Goal: Task Accomplishment & Management: Manage account settings

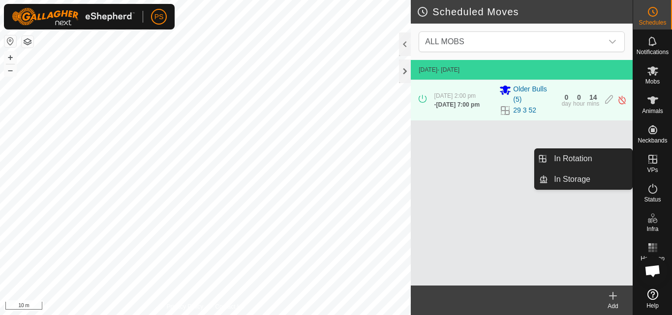
click at [653, 159] on icon at bounding box center [652, 159] width 9 height 9
click at [583, 157] on link "In Rotation" at bounding box center [590, 159] width 84 height 20
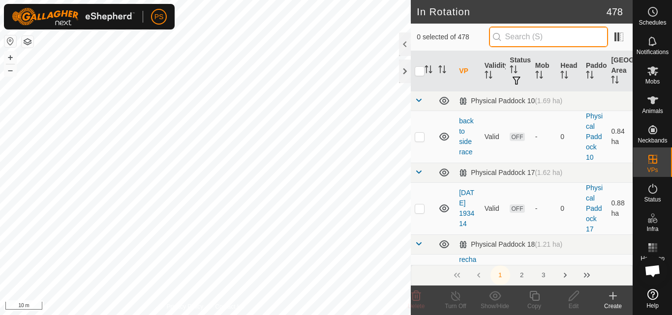
click at [540, 39] on input "text" at bounding box center [548, 37] width 119 height 21
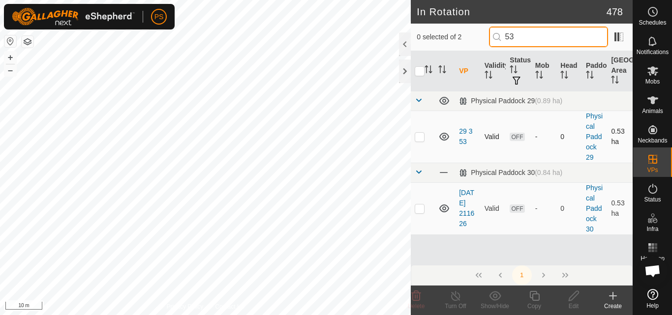
type input "53"
click at [420, 137] on p-checkbox at bounding box center [420, 137] width 10 height 8
checkbox input "true"
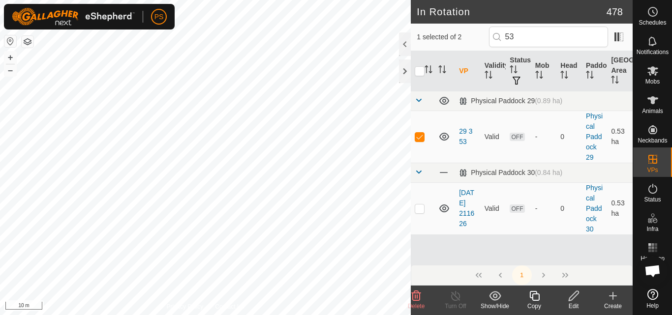
click at [573, 295] on icon at bounding box center [574, 296] width 10 height 10
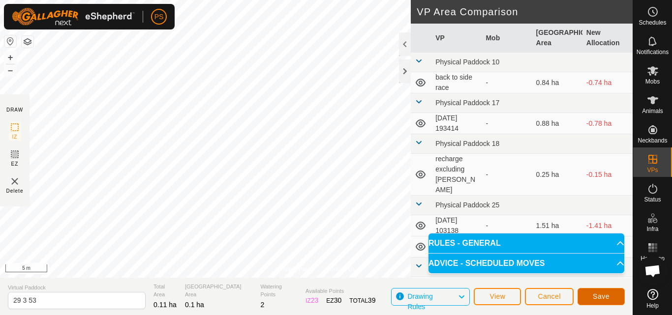
click at [600, 297] on span "Save" at bounding box center [601, 297] width 17 height 8
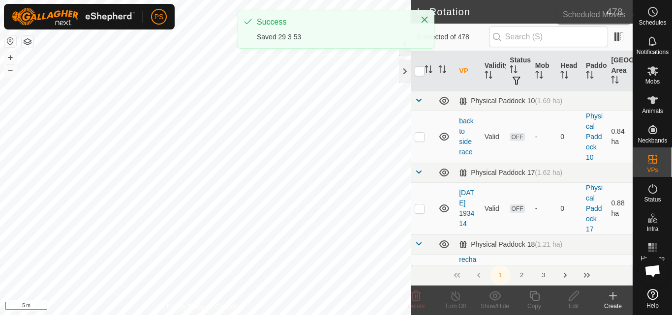
click at [654, 15] on icon at bounding box center [653, 12] width 12 height 12
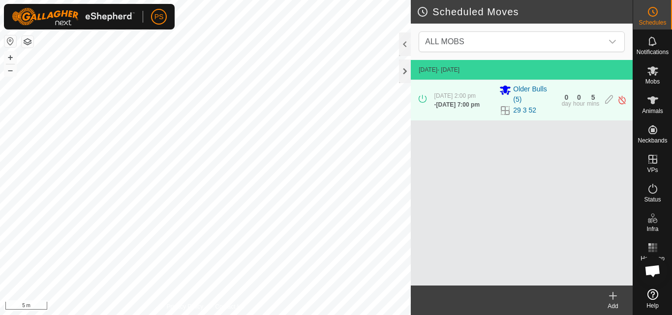
click at [614, 298] on icon at bounding box center [613, 296] width 12 height 12
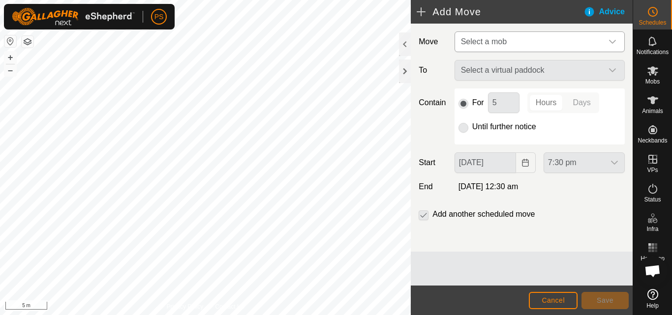
click at [612, 42] on icon "dropdown trigger" at bounding box center [613, 42] width 8 height 8
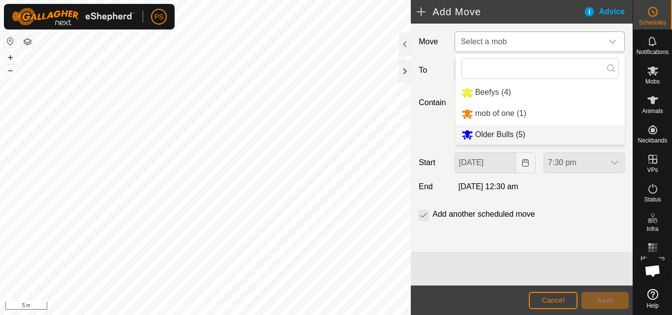
click at [515, 136] on li "Older Bulls (5)" at bounding box center [540, 135] width 169 height 20
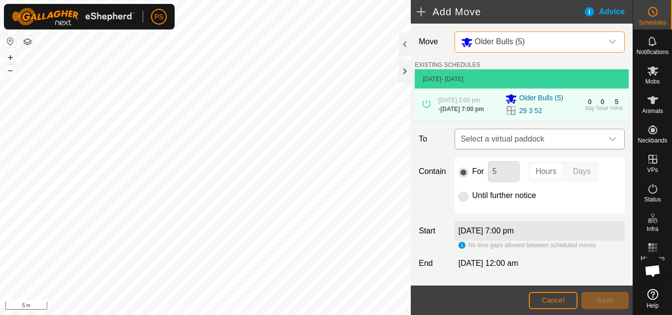
click at [609, 142] on icon "dropdown trigger" at bounding box center [613, 139] width 8 height 8
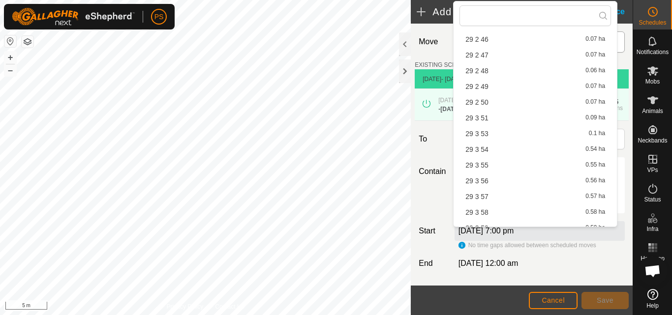
scroll to position [754, 0]
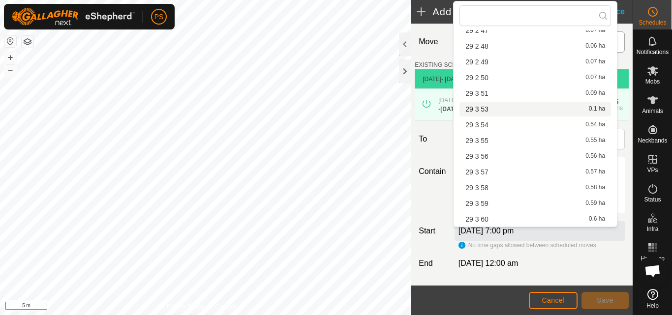
click at [484, 109] on li "29 3 53 0.1 ha" at bounding box center [535, 109] width 152 height 15
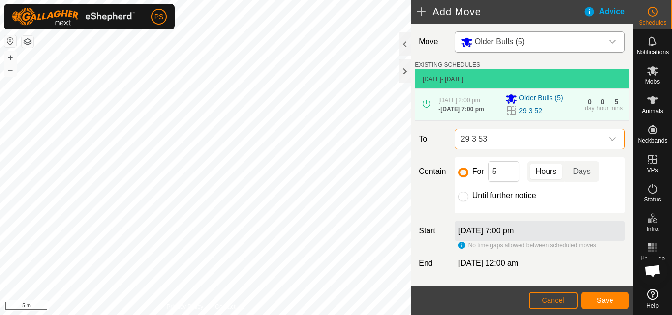
scroll to position [46, 0]
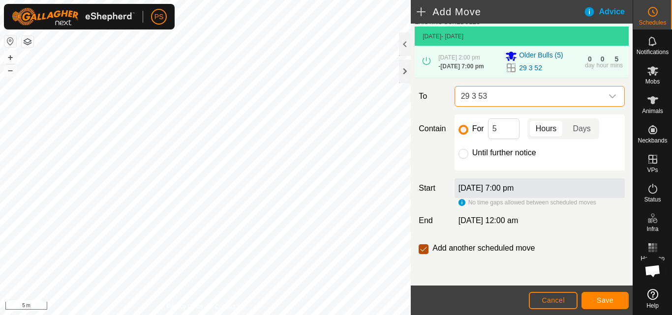
click at [424, 251] on input "checkbox" at bounding box center [424, 249] width 10 height 10
checkbox input "false"
click at [605, 299] on span "Save" at bounding box center [605, 301] width 17 height 8
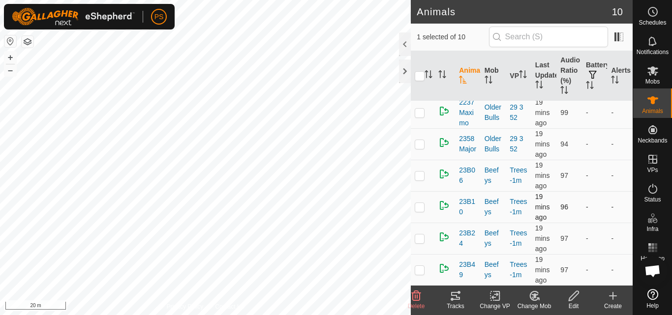
scroll to position [32, 0]
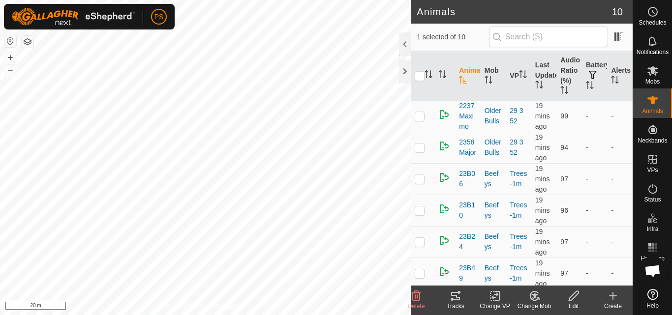
click at [455, 296] on icon at bounding box center [455, 296] width 9 height 8
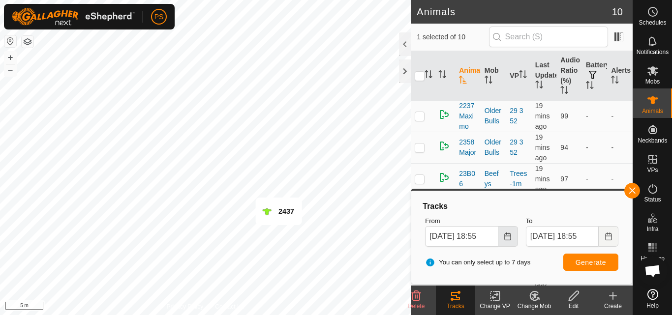
click at [507, 238] on icon "Choose Date" at bounding box center [508, 237] width 8 height 8
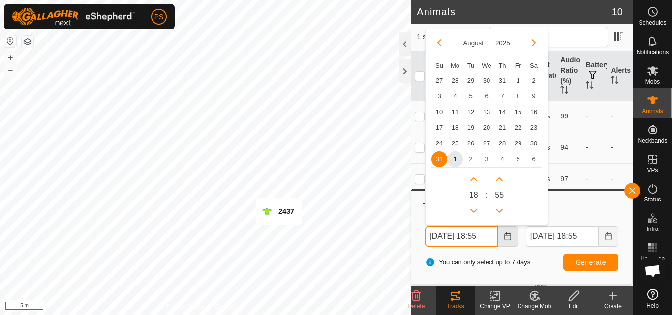
scroll to position [0, 4]
click at [474, 211] on button "Previous Hour" at bounding box center [474, 211] width 16 height 16
click at [475, 211] on span "Previous Hour" at bounding box center [475, 211] width 0 height 0
click at [474, 211] on button "Previous Hour" at bounding box center [474, 211] width 16 height 16
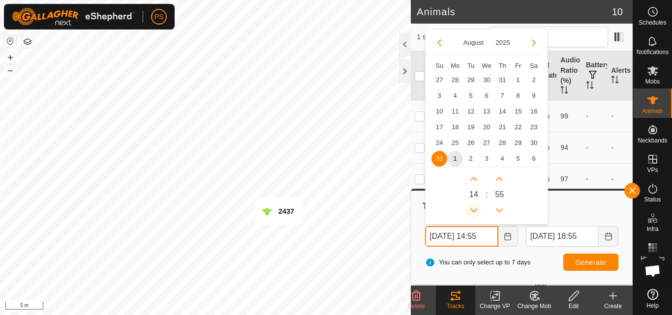
click at [474, 211] on button "Previous Hour" at bounding box center [474, 211] width 16 height 16
click at [454, 161] on span "1" at bounding box center [455, 159] width 16 height 16
type input "[DATE] 13:55"
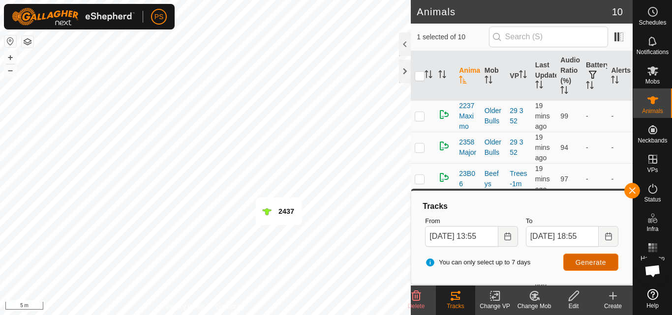
scroll to position [0, 0]
click at [590, 264] on span "Generate" at bounding box center [591, 263] width 31 height 8
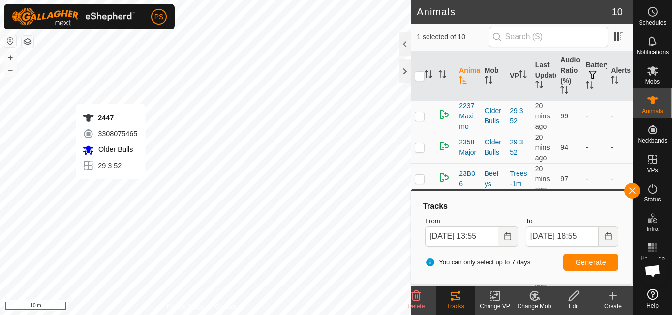
checkbox input "false"
checkbox input "true"
click at [597, 263] on span "Generate" at bounding box center [591, 263] width 31 height 8
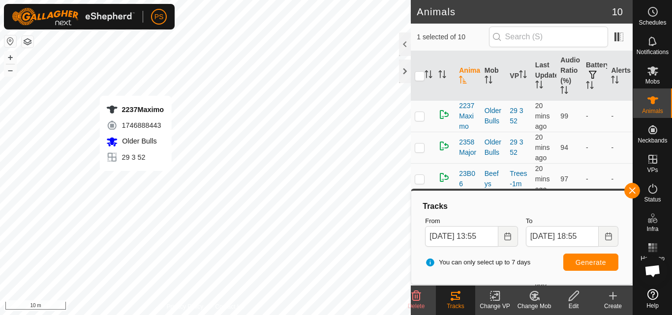
checkbox input "true"
checkbox input "false"
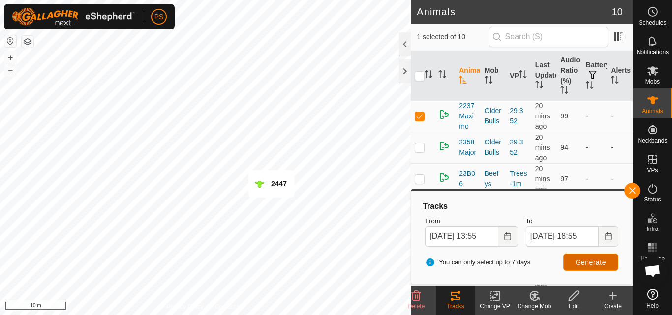
click at [597, 262] on span "Generate" at bounding box center [591, 263] width 31 height 8
click at [650, 13] on icon at bounding box center [653, 12] width 12 height 12
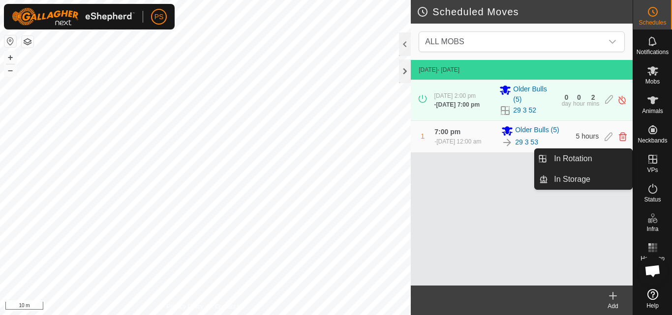
click at [653, 160] on icon at bounding box center [652, 159] width 9 height 9
click at [579, 159] on link "In Rotation" at bounding box center [590, 159] width 84 height 20
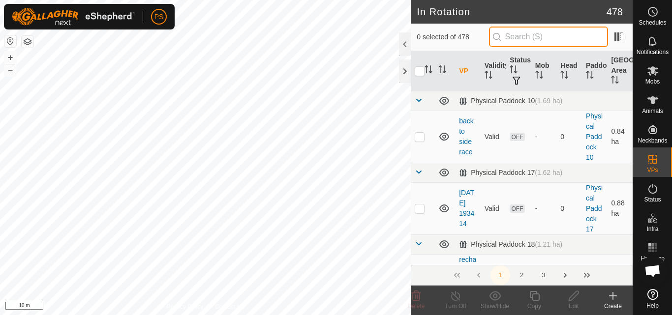
click at [548, 33] on input "text" at bounding box center [548, 37] width 119 height 21
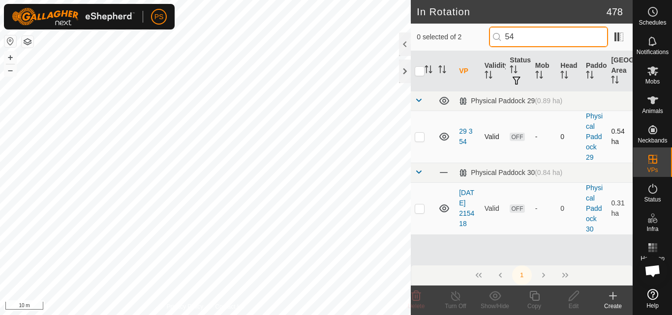
type input "54"
click at [421, 136] on p-checkbox at bounding box center [420, 137] width 10 height 8
checkbox input "true"
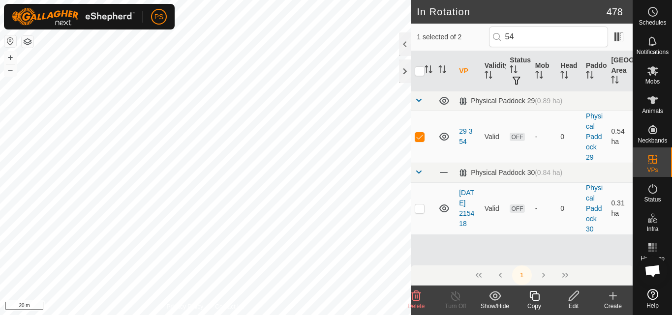
click at [572, 295] on icon at bounding box center [574, 296] width 10 height 10
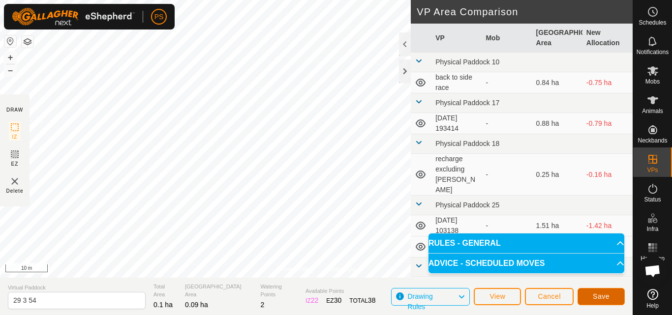
click at [603, 297] on span "Save" at bounding box center [601, 297] width 17 height 8
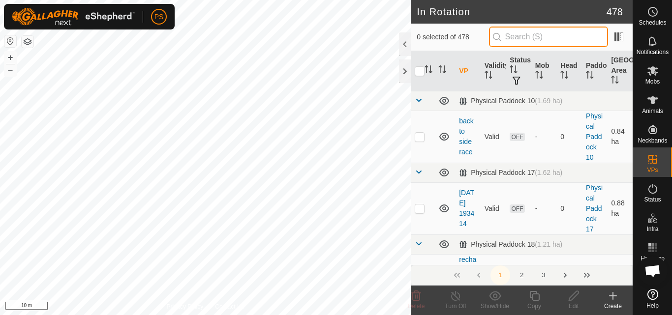
click at [541, 36] on input "text" at bounding box center [548, 37] width 119 height 21
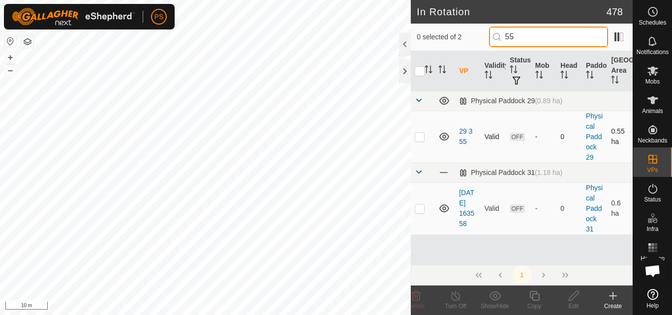
type input "55"
click at [420, 137] on p-checkbox at bounding box center [420, 137] width 10 height 8
checkbox input "true"
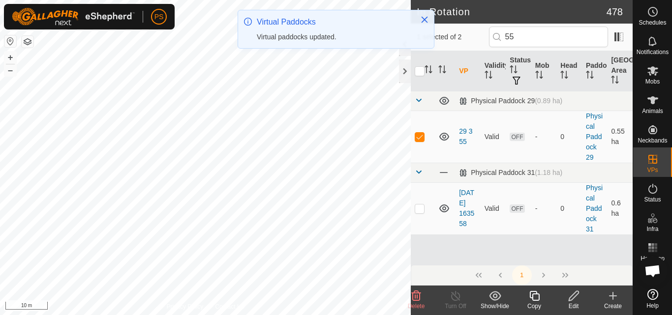
click at [575, 298] on icon at bounding box center [574, 296] width 12 height 12
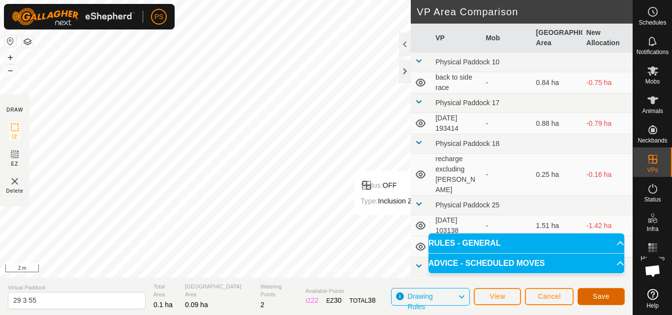
click at [602, 294] on span "Save" at bounding box center [601, 297] width 17 height 8
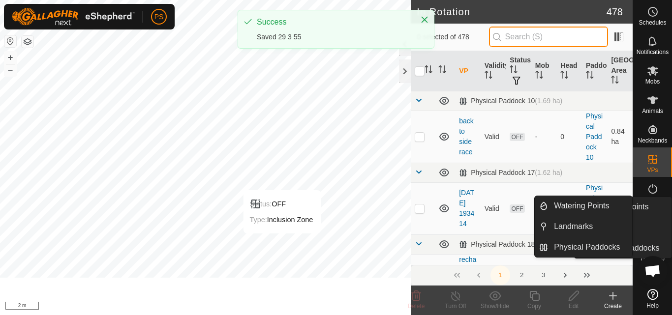
click at [537, 36] on input "text" at bounding box center [548, 37] width 119 height 21
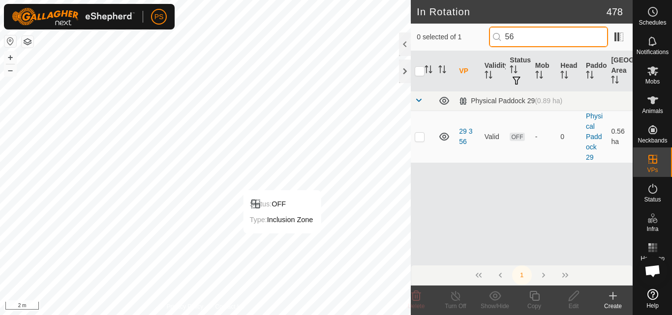
type input "56"
click at [419, 137] on p-checkbox at bounding box center [420, 137] width 10 height 8
checkbox input "true"
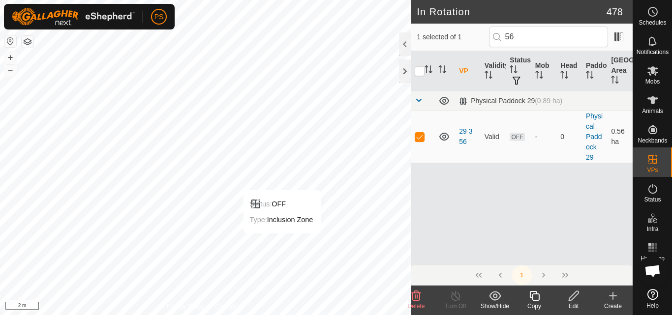
click at [572, 296] on icon at bounding box center [574, 296] width 10 height 10
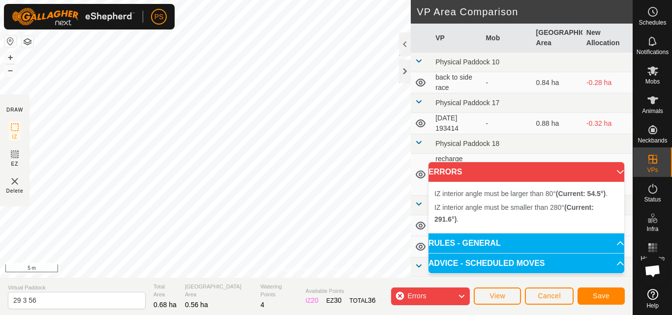
click at [205, 278] on div "Privacy Policy Contact Us Status: OFF Type: Inclusion Zone + – ⇧ i 5 m DRAW IZ …" at bounding box center [316, 157] width 633 height 315
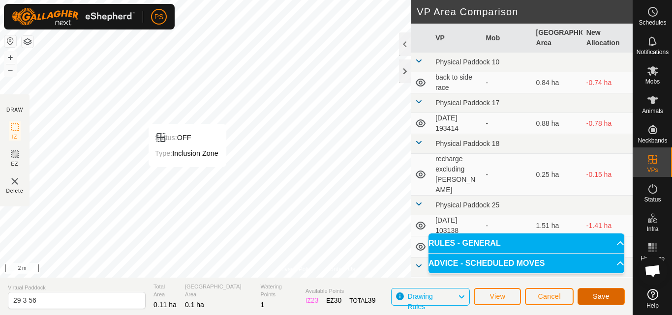
click at [602, 294] on span "Save" at bounding box center [601, 297] width 17 height 8
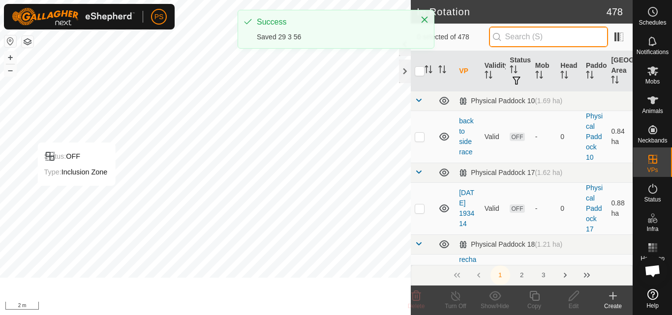
click at [546, 36] on input "text" at bounding box center [548, 37] width 119 height 21
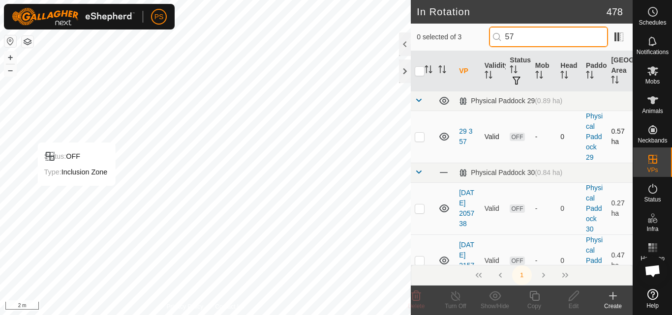
type input "57"
click at [420, 137] on p-checkbox at bounding box center [420, 137] width 10 height 8
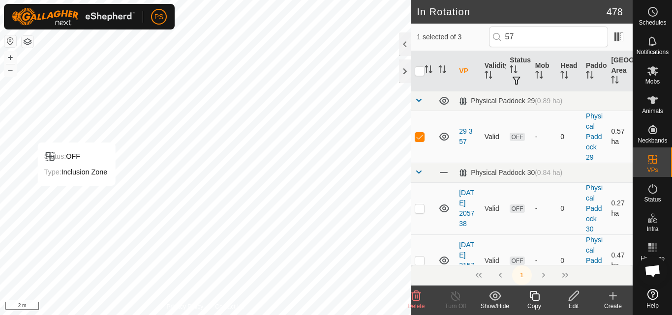
checkbox input "true"
click at [575, 296] on icon at bounding box center [574, 296] width 12 height 12
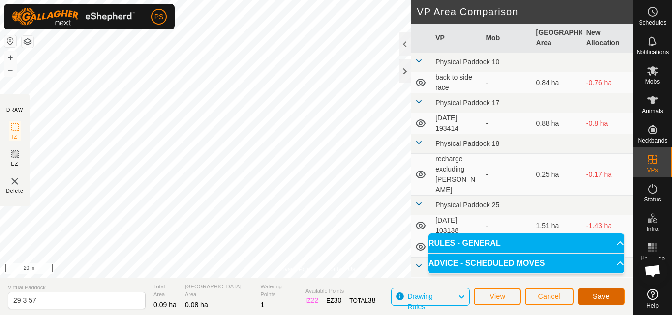
click at [602, 297] on span "Save" at bounding box center [601, 297] width 17 height 8
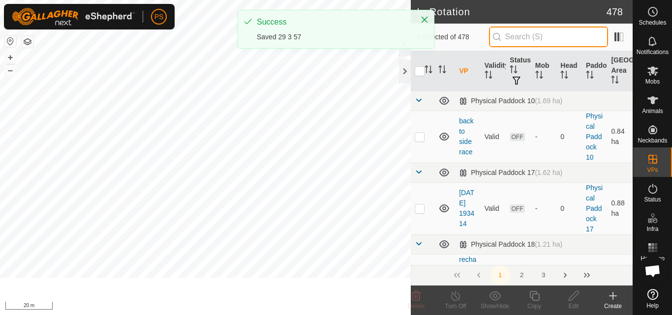
click at [544, 36] on input "text" at bounding box center [548, 37] width 119 height 21
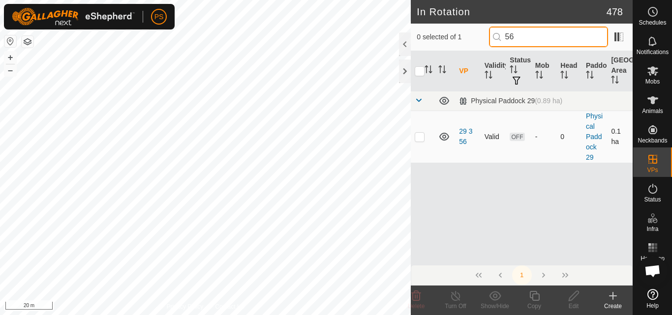
type input "56"
click at [420, 138] on p-checkbox at bounding box center [420, 137] width 10 height 8
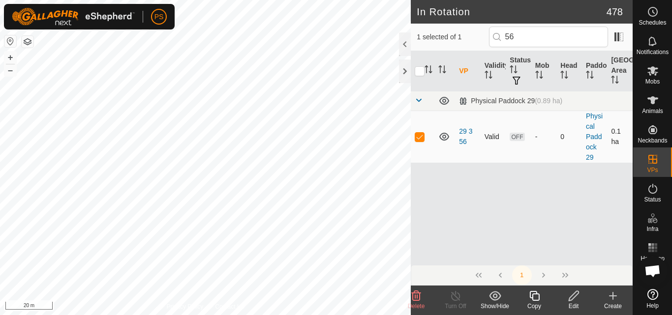
checkbox input "true"
click at [575, 297] on icon at bounding box center [574, 296] width 10 height 10
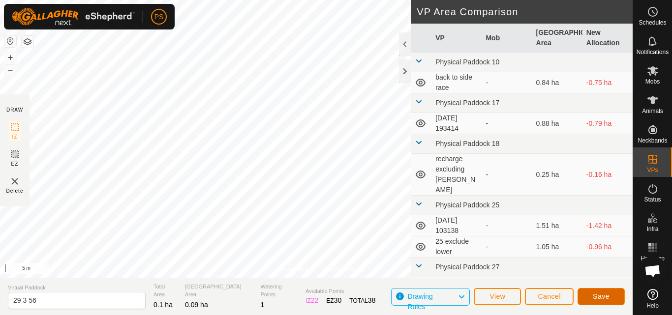
click at [603, 295] on span "Save" at bounding box center [601, 297] width 17 height 8
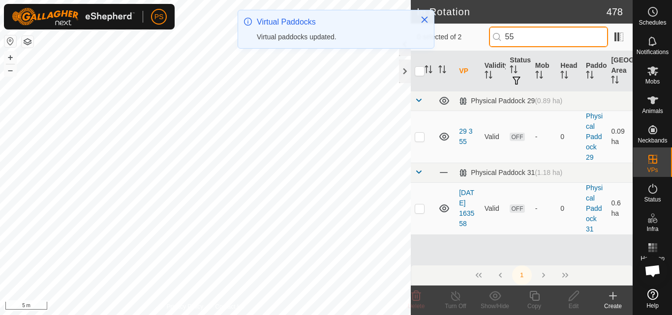
click at [558, 35] on input "55" at bounding box center [548, 37] width 119 height 21
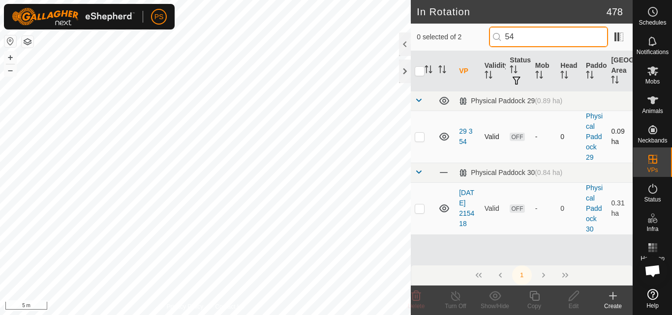
type input "54"
click at [420, 137] on p-checkbox at bounding box center [420, 137] width 10 height 8
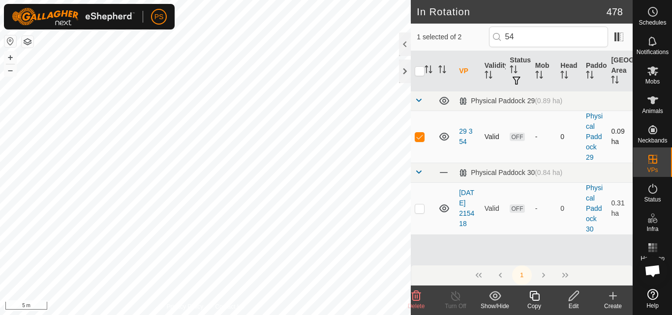
click at [420, 138] on p-checkbox at bounding box center [420, 137] width 10 height 8
checkbox input "false"
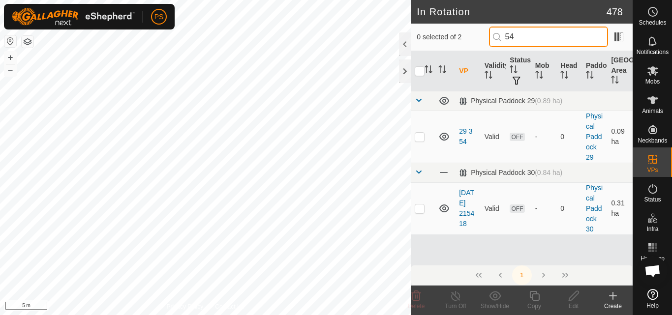
click at [527, 35] on input "54" at bounding box center [548, 37] width 119 height 21
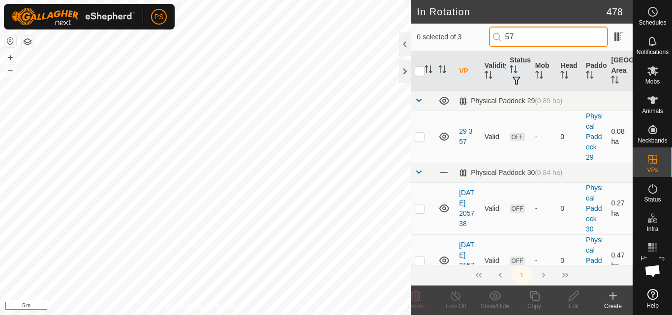
type input "57"
click at [421, 139] on p-checkbox at bounding box center [420, 137] width 10 height 8
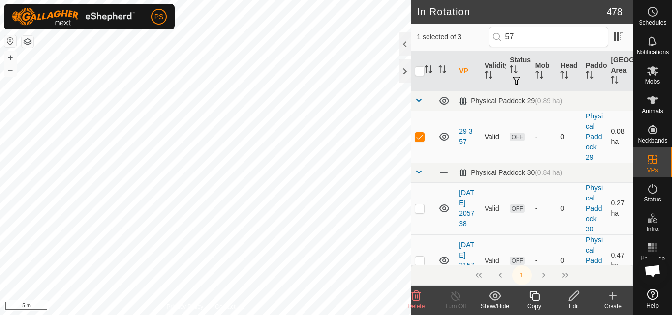
click at [421, 139] on p-checkbox at bounding box center [420, 137] width 10 height 8
checkbox input "false"
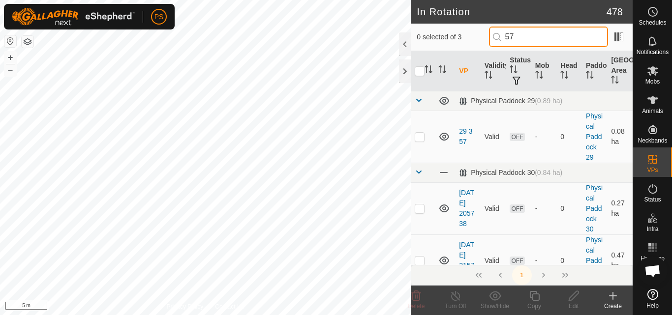
click at [546, 35] on input "57" at bounding box center [548, 37] width 119 height 21
type input "58"
click at [421, 137] on p-checkbox at bounding box center [420, 137] width 10 height 8
checkbox input "true"
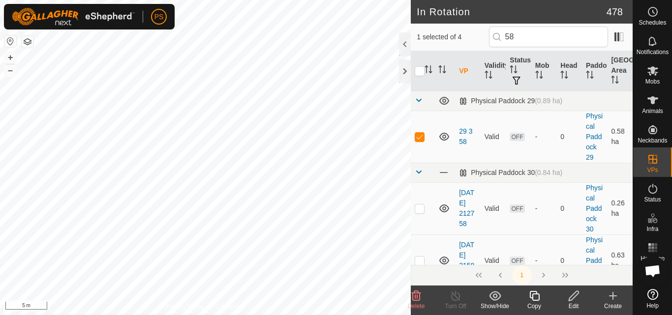
click at [573, 297] on icon at bounding box center [574, 296] width 12 height 12
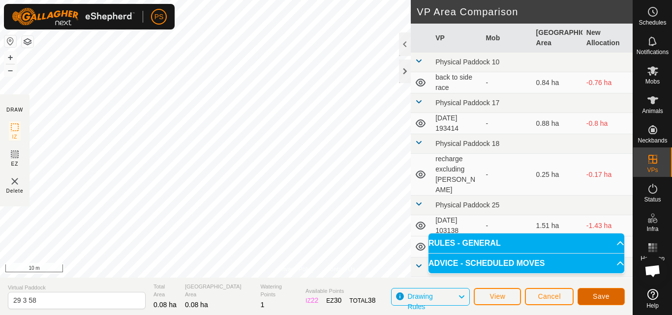
click at [603, 297] on span "Save" at bounding box center [601, 297] width 17 height 8
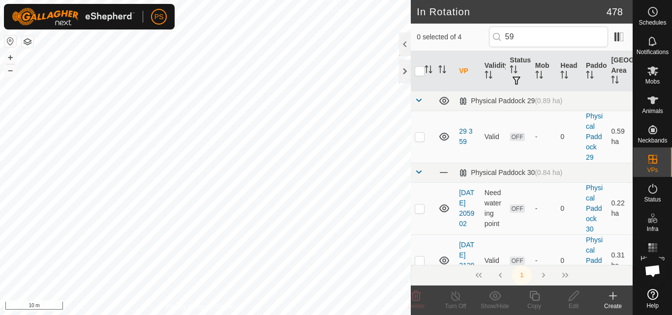
type input "59"
click at [419, 138] on p-checkbox at bounding box center [420, 137] width 10 height 8
checkbox input "true"
click at [574, 297] on icon at bounding box center [574, 296] width 12 height 12
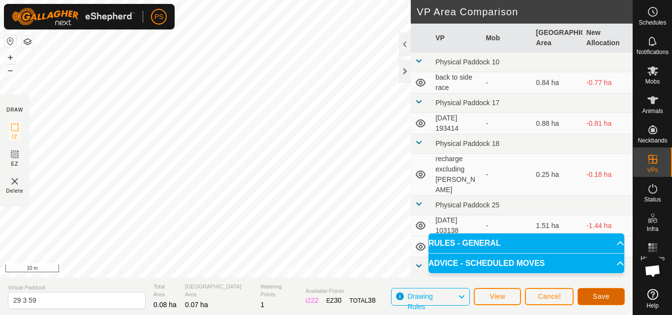
click at [607, 297] on span "Save" at bounding box center [601, 297] width 17 height 8
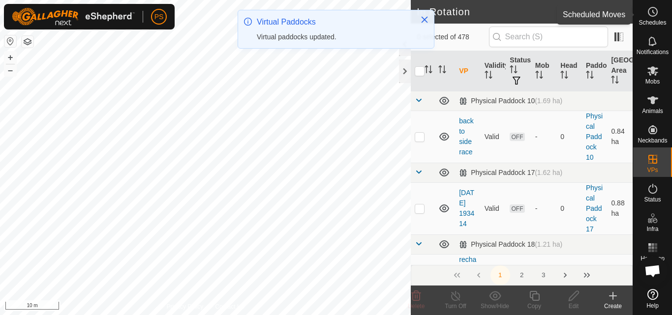
click at [652, 13] on icon at bounding box center [653, 12] width 12 height 12
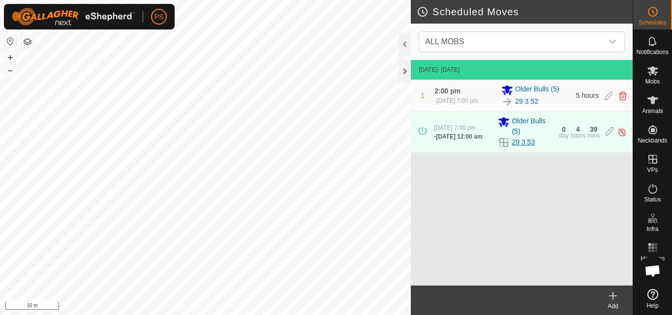
click at [524, 142] on link "29 3 53" at bounding box center [523, 142] width 23 height 10
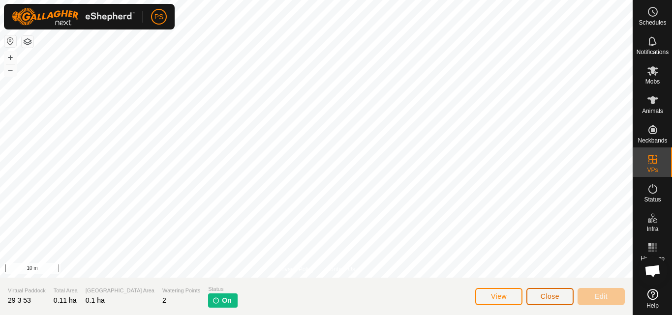
click at [550, 298] on span "Close" at bounding box center [550, 297] width 19 height 8
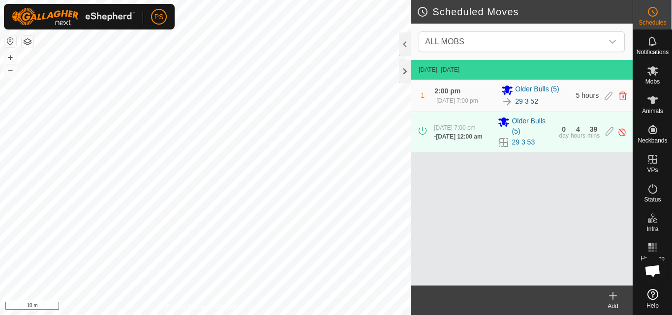
click at [613, 296] on icon at bounding box center [613, 296] width 7 height 0
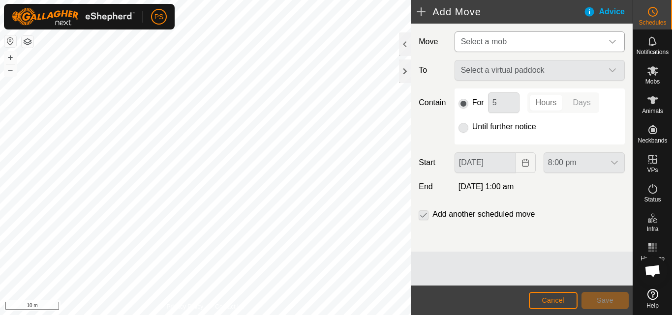
click at [614, 41] on icon "dropdown trigger" at bounding box center [612, 42] width 7 height 4
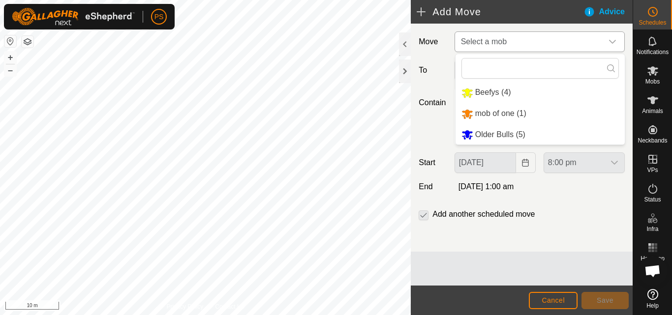
click at [509, 135] on li "Older Bulls (5)" at bounding box center [540, 135] width 169 height 20
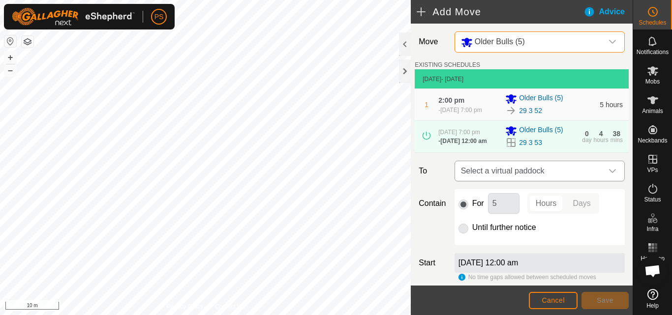
click at [609, 172] on icon "dropdown trigger" at bounding box center [613, 171] width 8 height 8
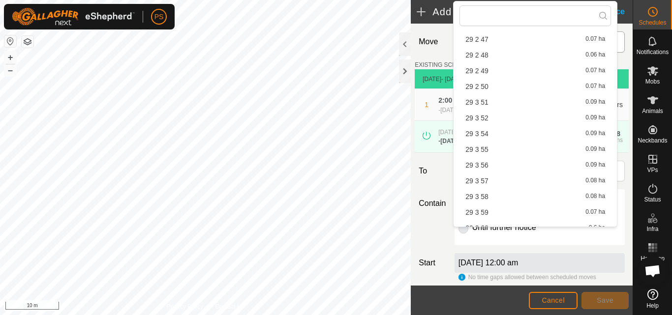
scroll to position [754, 0]
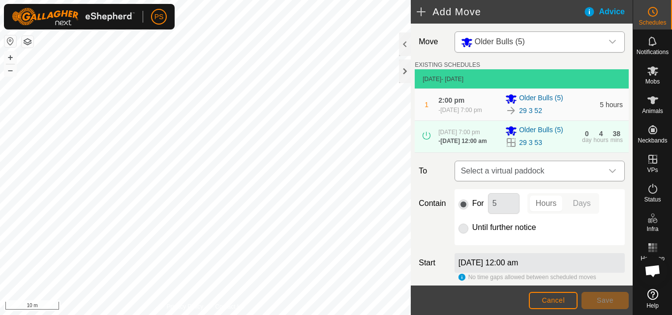
click at [609, 173] on icon "dropdown trigger" at bounding box center [612, 171] width 7 height 4
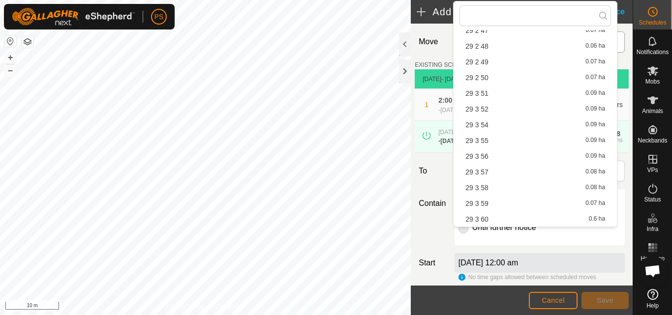
click at [486, 124] on span "29 3 54" at bounding box center [476, 125] width 23 height 7
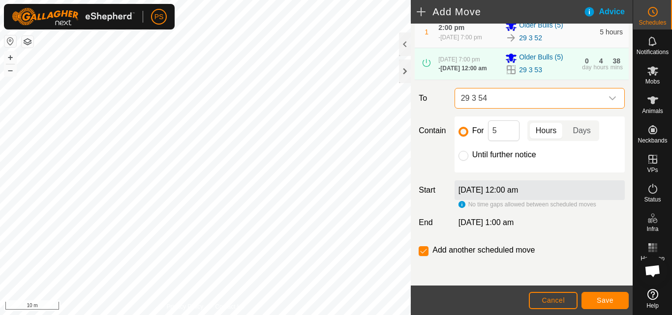
scroll to position [78, 0]
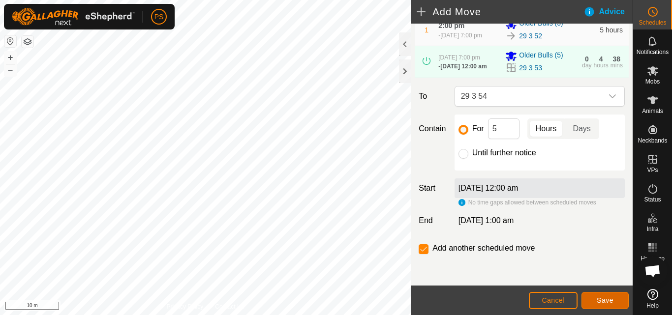
click at [609, 300] on span "Save" at bounding box center [605, 301] width 17 height 8
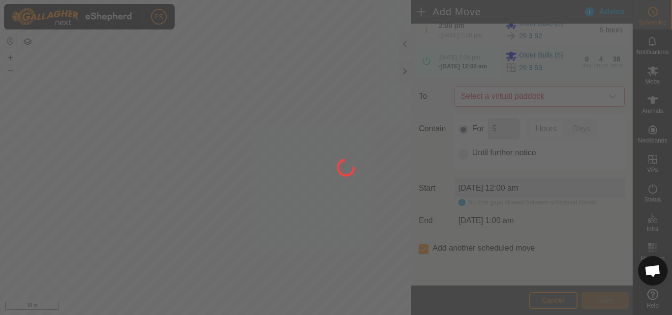
scroll to position [0, 0]
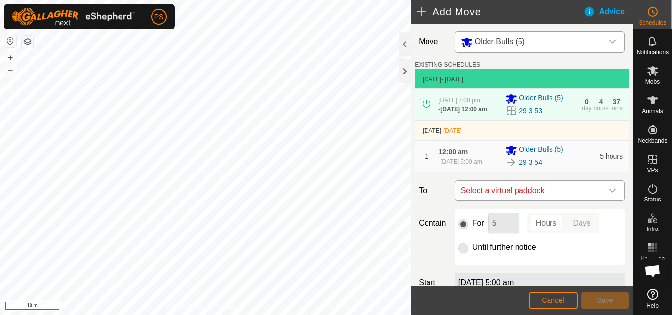
click at [609, 194] on icon "dropdown trigger" at bounding box center [613, 191] width 8 height 8
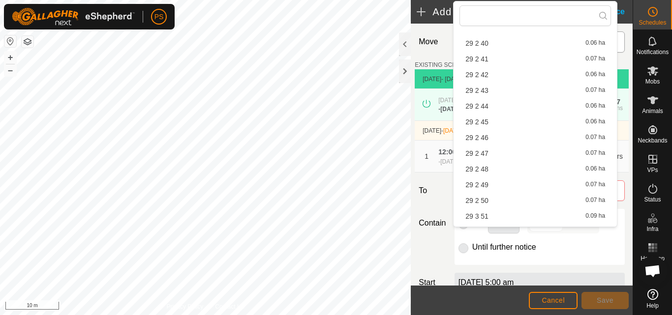
scroll to position [689, 0]
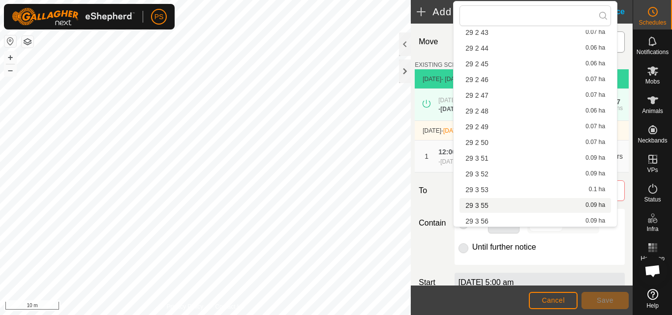
click at [482, 204] on li "29 3 55 0.09 ha" at bounding box center [535, 205] width 152 height 15
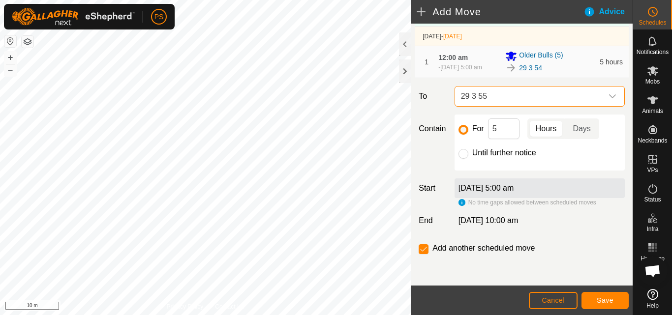
scroll to position [97, 0]
click at [609, 301] on span "Save" at bounding box center [605, 301] width 17 height 8
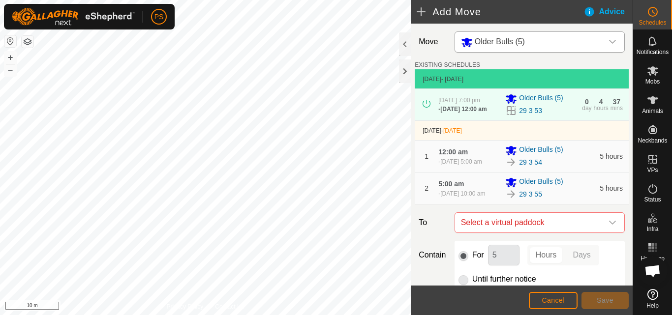
scroll to position [49, 0]
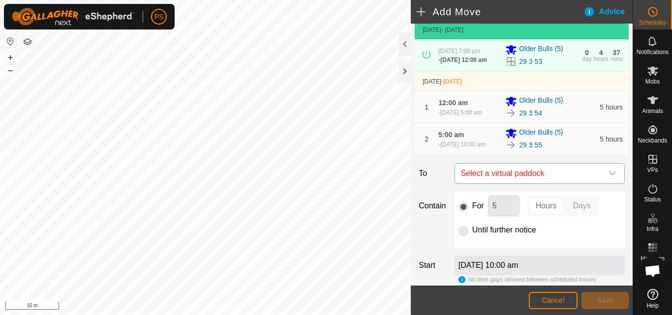
click at [609, 176] on icon "dropdown trigger" at bounding box center [612, 174] width 7 height 4
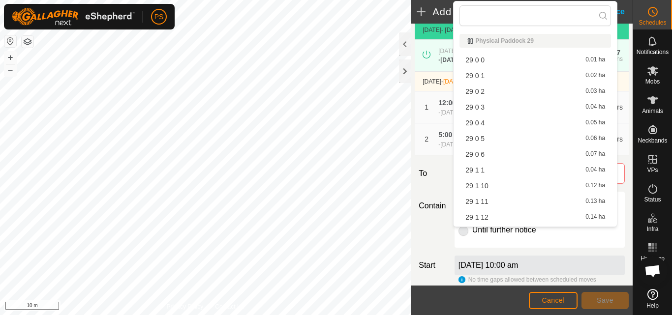
scroll to position [738, 0]
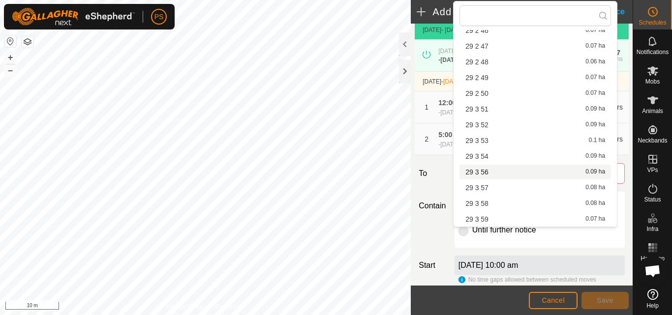
click at [487, 172] on li "29 3 56 0.09 ha" at bounding box center [535, 172] width 152 height 15
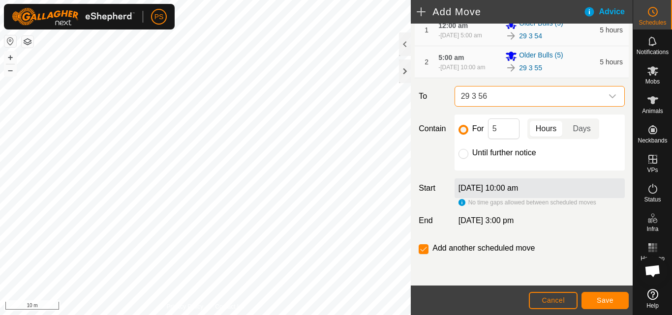
scroll to position [134, 0]
click at [607, 301] on span "Save" at bounding box center [605, 301] width 17 height 8
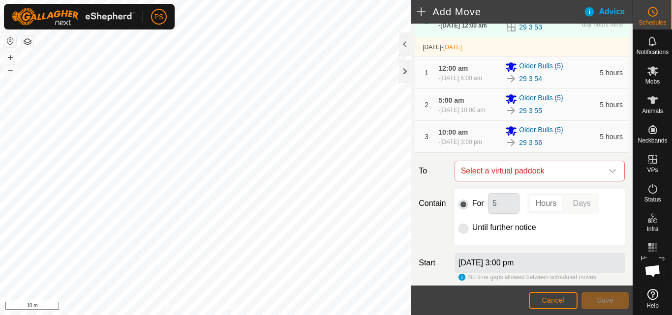
scroll to position [98, 0]
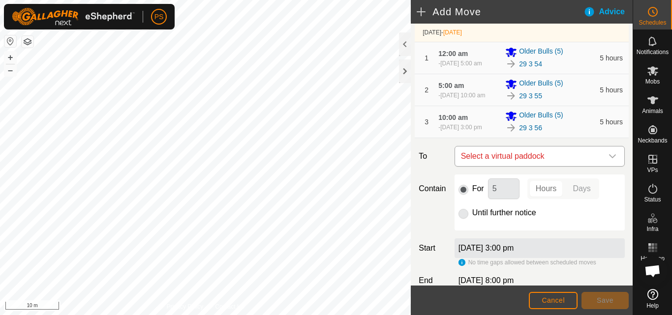
click at [609, 160] on icon "dropdown trigger" at bounding box center [613, 157] width 8 height 8
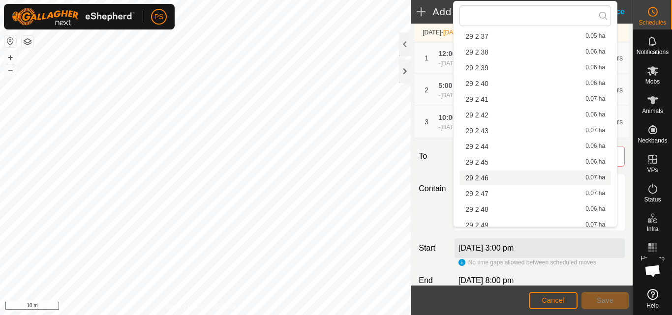
scroll to position [754, 0]
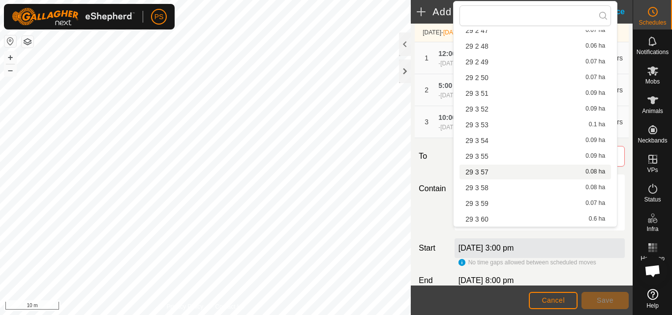
click at [488, 170] on li "29 3 57 0.08 ha" at bounding box center [535, 172] width 152 height 15
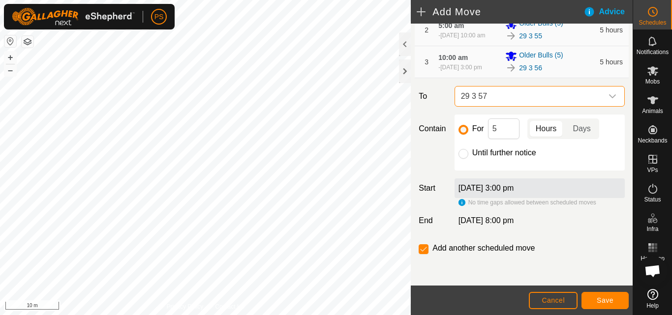
scroll to position [166, 0]
click at [610, 301] on span "Save" at bounding box center [605, 301] width 17 height 8
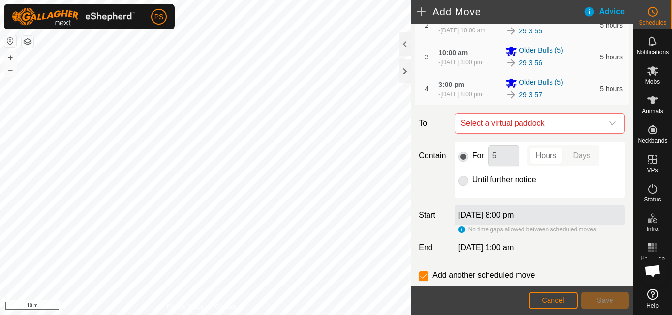
scroll to position [198, 0]
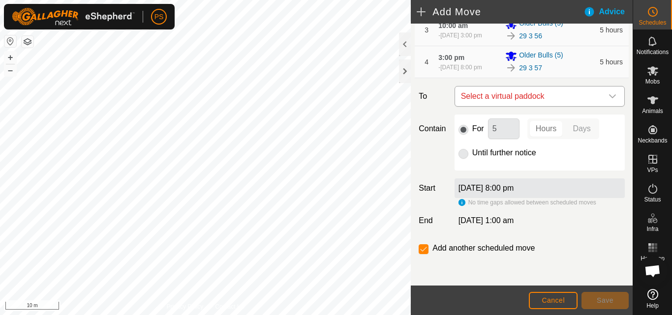
click at [609, 94] on icon "dropdown trigger" at bounding box center [613, 96] width 8 height 8
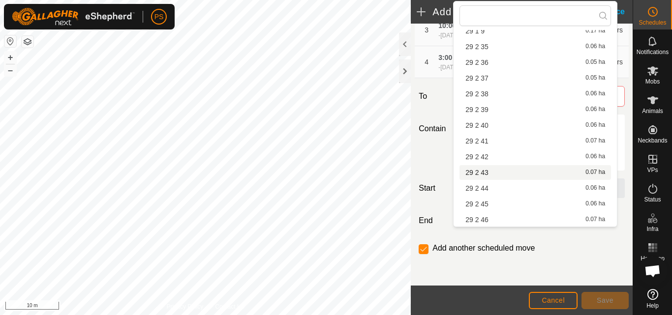
scroll to position [754, 0]
click at [485, 187] on span "29 3 58" at bounding box center [476, 187] width 23 height 7
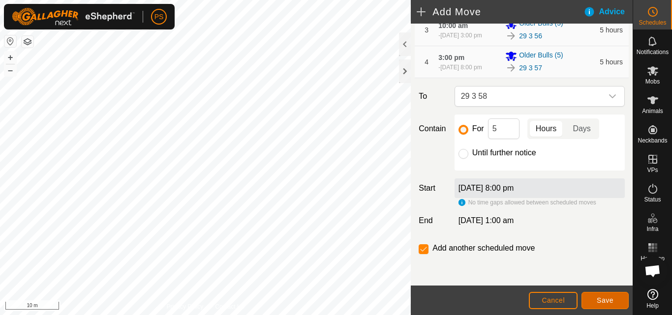
click at [608, 300] on span "Save" at bounding box center [605, 301] width 17 height 8
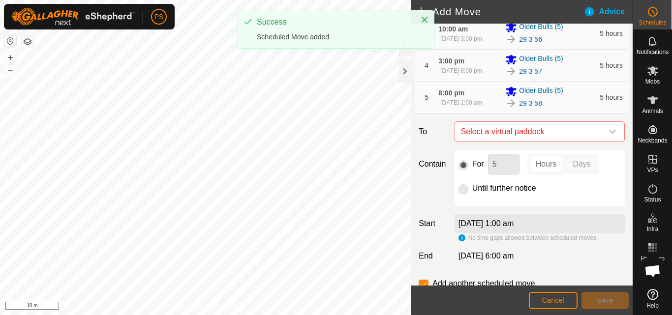
scroll to position [230, 0]
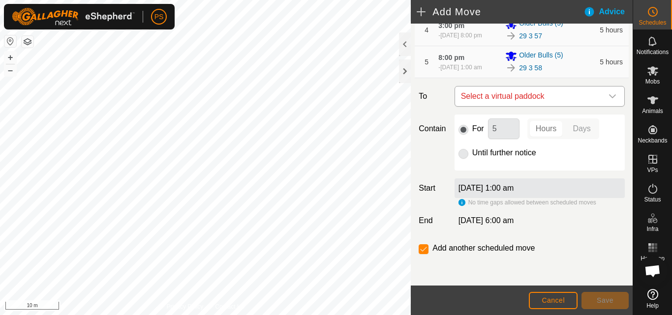
click at [609, 94] on icon "dropdown trigger" at bounding box center [613, 96] width 8 height 8
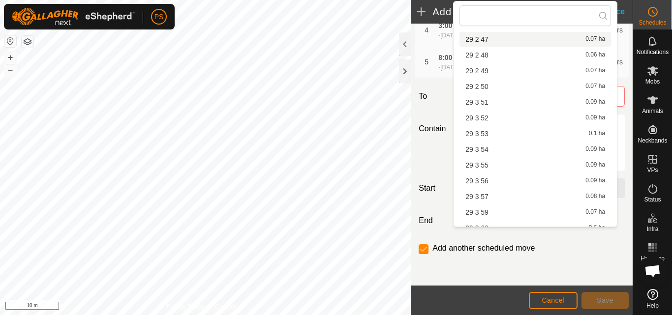
scroll to position [754, 0]
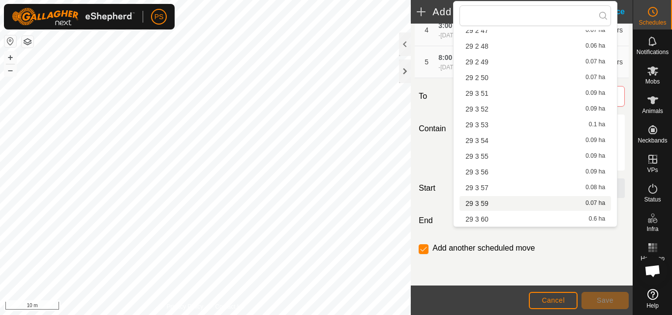
click at [485, 202] on span "29 3 59" at bounding box center [476, 203] width 23 height 7
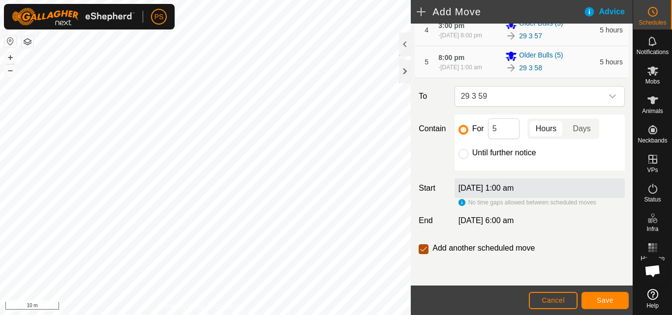
click at [423, 250] on input "checkbox" at bounding box center [424, 249] width 10 height 10
checkbox input "false"
click at [608, 301] on span "Save" at bounding box center [605, 301] width 17 height 8
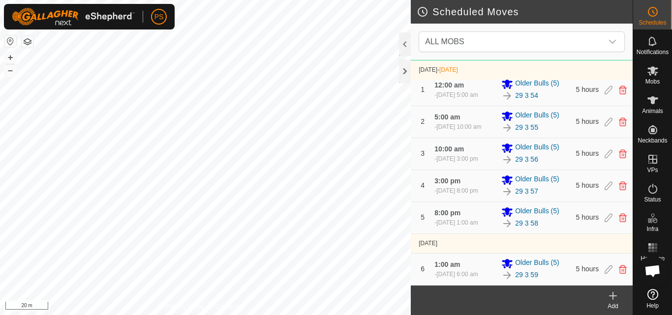
scroll to position [74, 0]
